Goal: Communication & Community: Answer question/provide support

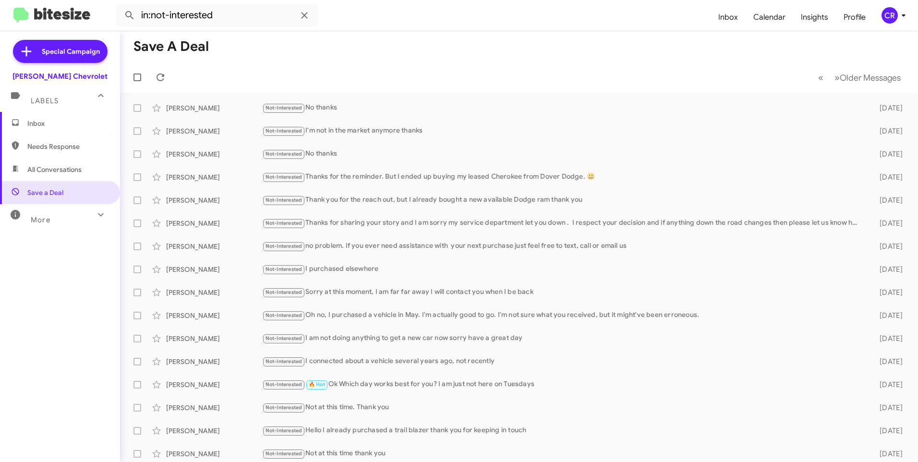
click at [72, 176] on span "All Conversations" at bounding box center [60, 169] width 120 height 23
type input "in:all-conversations"
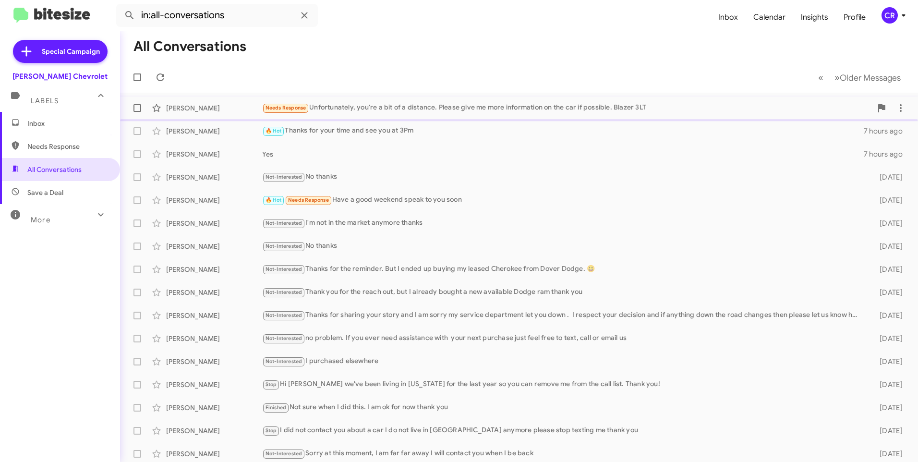
click at [465, 107] on div "Needs Response Unfortunately, you're a bit of a distance. Please give me more i…" at bounding box center [566, 107] width 609 height 11
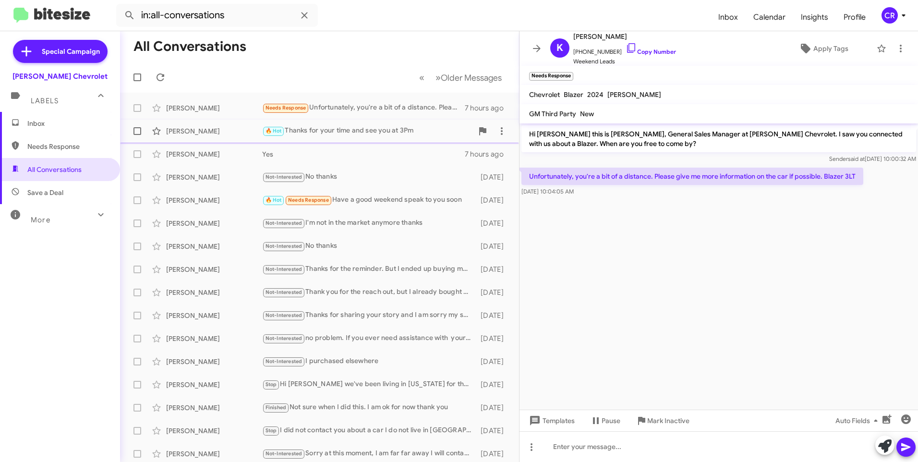
click at [322, 133] on div "🔥 Hot Thanks for your time and see you at 3Pm" at bounding box center [367, 130] width 211 height 11
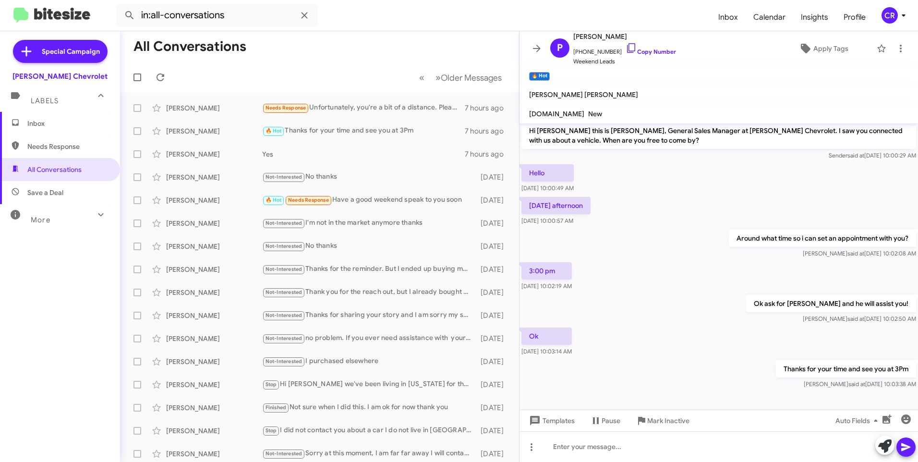
scroll to position [4, 0]
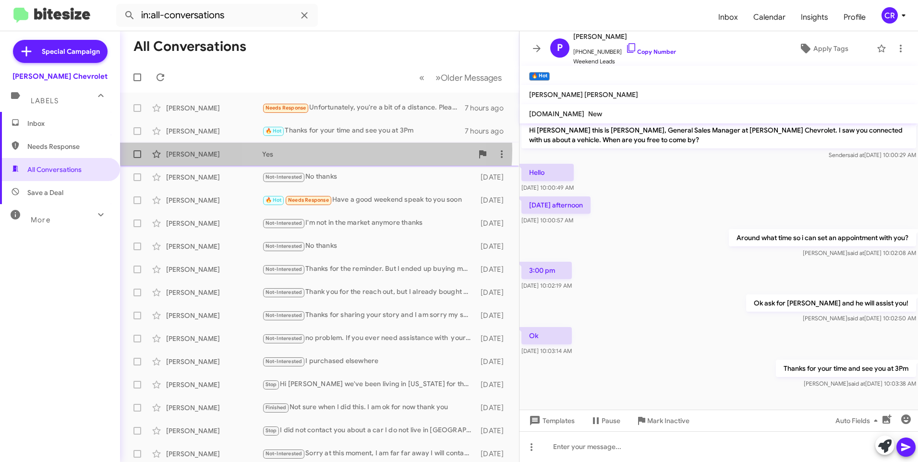
click at [316, 150] on div "Yes" at bounding box center [367, 154] width 211 height 10
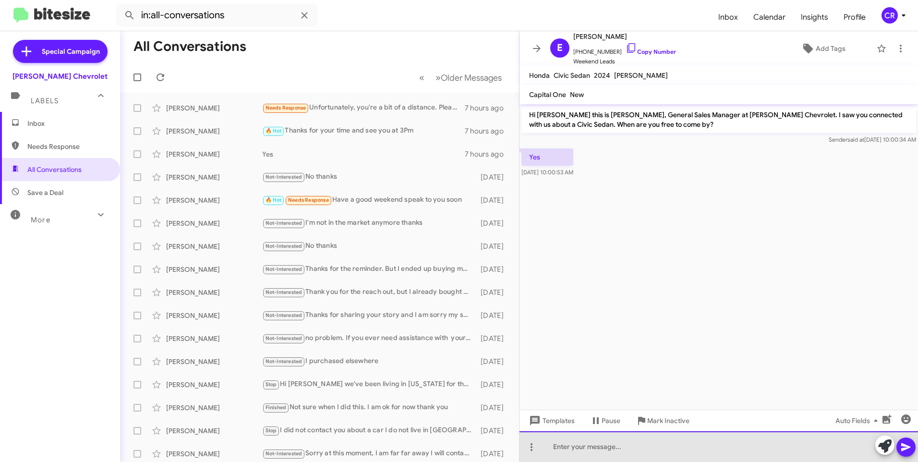
click at [596, 444] on div at bounding box center [718, 446] width 398 height 31
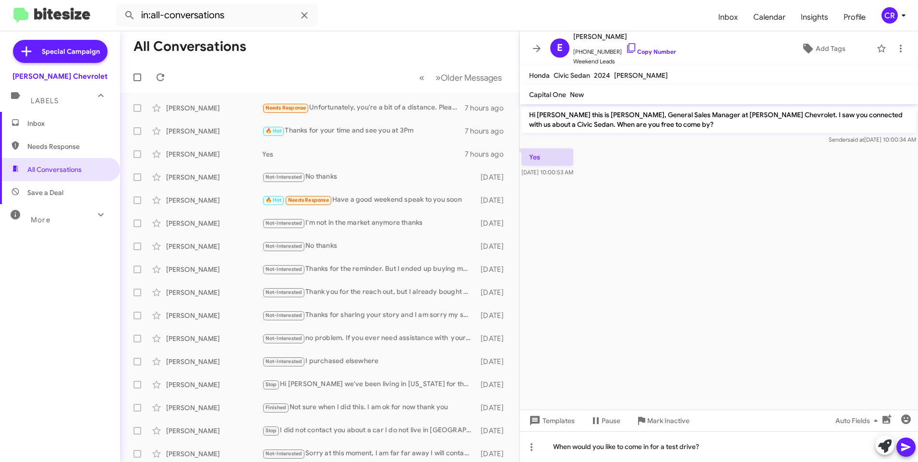
click at [905, 443] on icon at bounding box center [906, 447] width 12 height 12
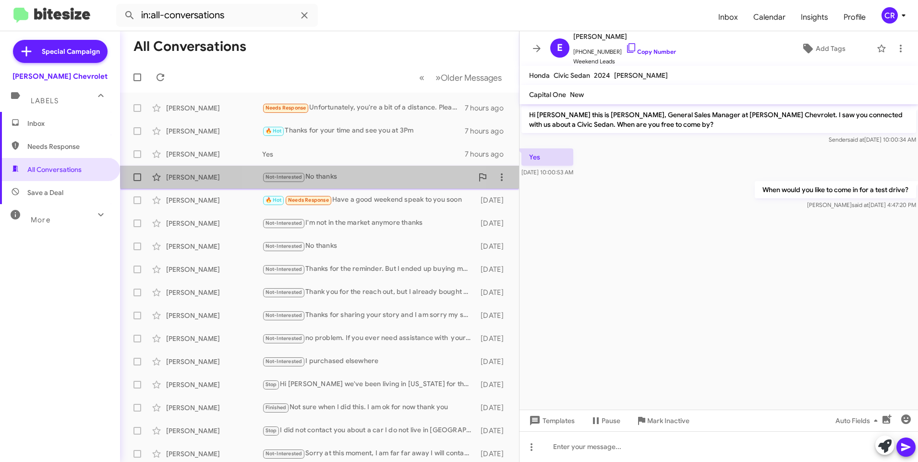
click at [329, 173] on div "Not-Interested No thanks" at bounding box center [367, 176] width 211 height 11
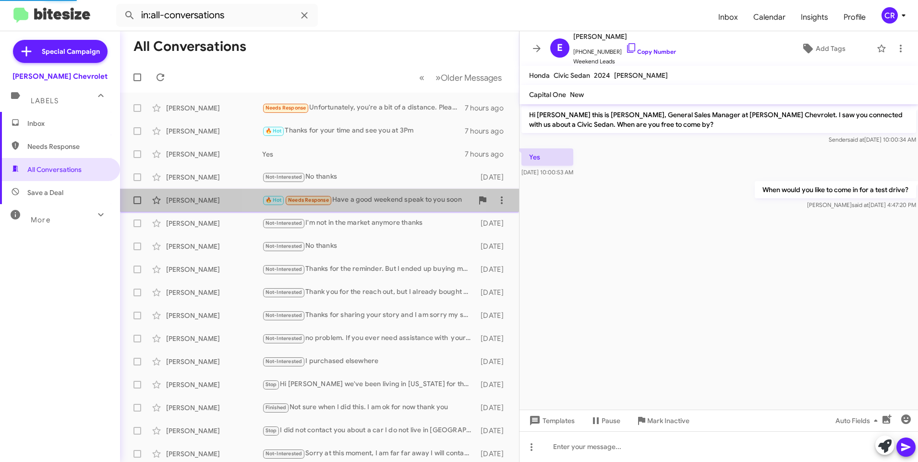
click at [348, 197] on div "🔥 Hot Needs Response Have a good weekend speak to you soon" at bounding box center [367, 199] width 211 height 11
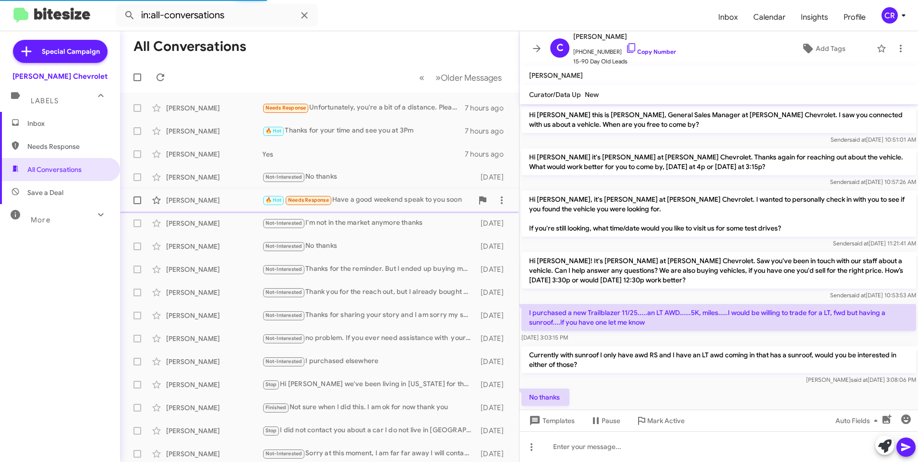
scroll to position [99, 0]
